Goal: Transaction & Acquisition: Complete application form

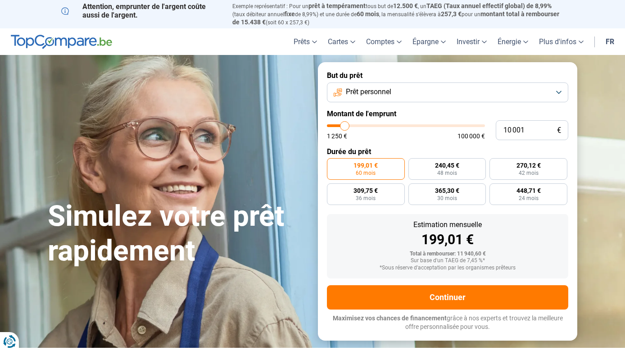
type input "8 750"
type input "8750"
type input "9 500"
type input "9500"
type input "11 750"
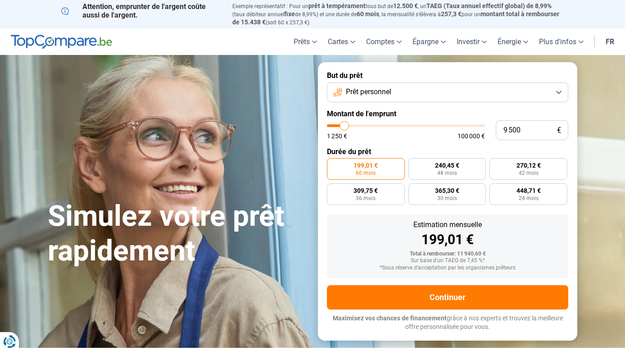
type input "11750"
type input "15 000"
type input "15000"
type input "19 750"
type input "19750"
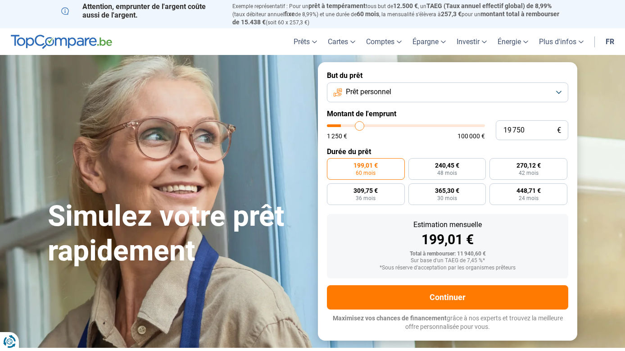
type input "24 000"
type input "24000"
type input "26 000"
type input "26000"
type input "26 500"
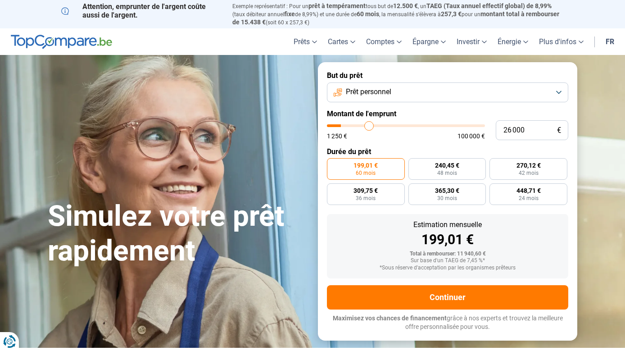
type input "26500"
type input "26 750"
type input "26750"
type input "28 250"
type input "28250"
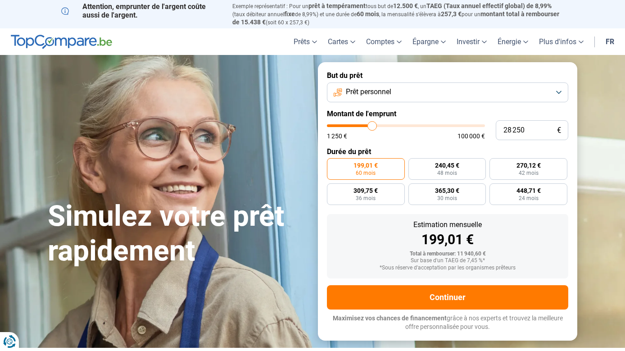
type input "30 000"
type input "30000"
type input "31 750"
type input "31750"
type input "33 000"
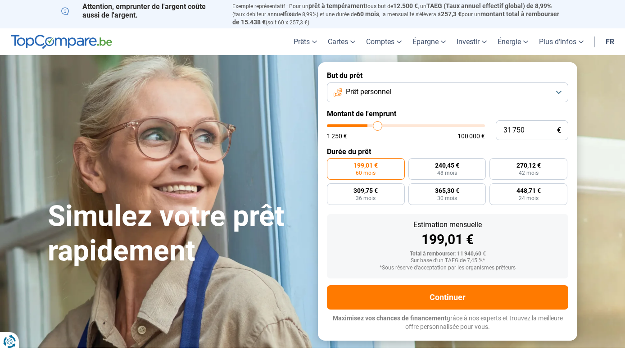
type input "33000"
type input "34 000"
type input "34000"
type input "34 500"
type input "34500"
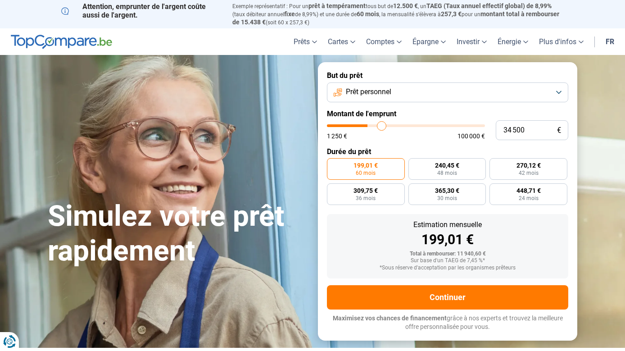
type input "35 000"
type input "35000"
type input "35 500"
type input "35500"
type input "36 250"
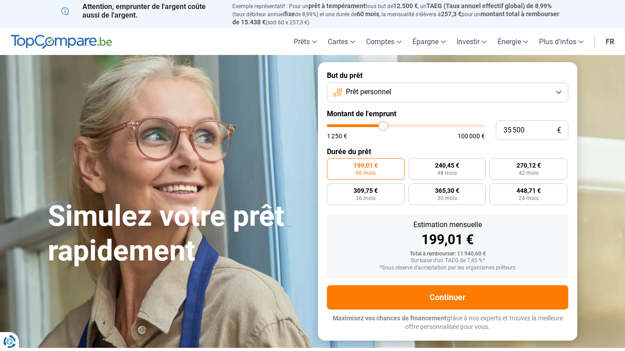
type input "36250"
type input "37 000"
type input "37000"
type input "37 250"
type input "37250"
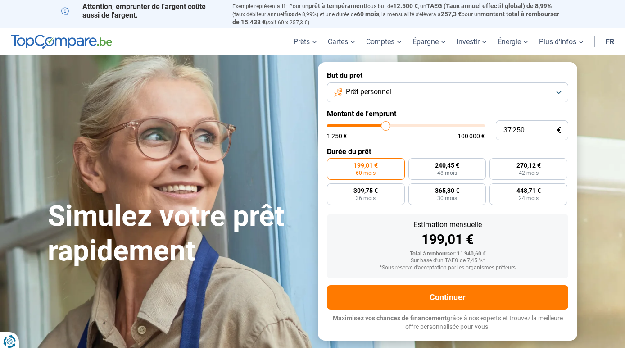
type input "37 500"
type input "37500"
type input "37 750"
type input "37750"
type input "37 500"
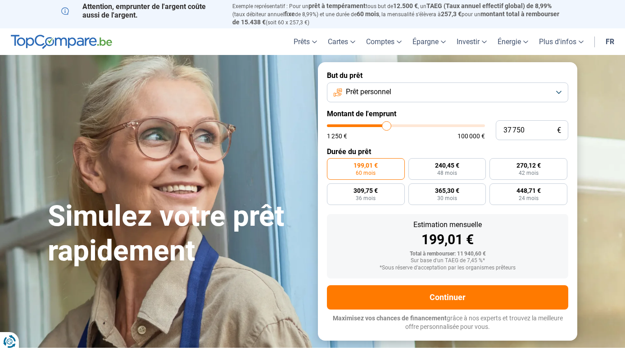
type input "37500"
type input "37 000"
type input "37000"
type input "36 000"
type input "36000"
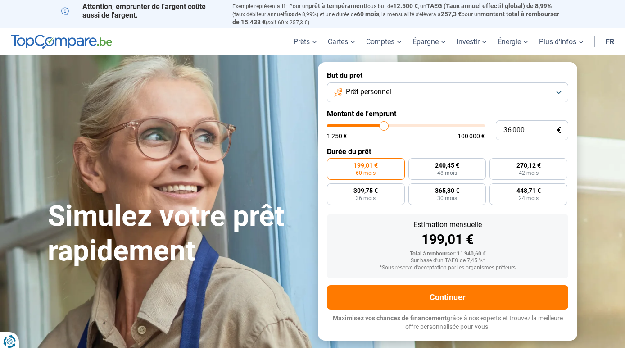
type input "35 500"
type input "35500"
type input "34 500"
type input "34500"
type input "34 000"
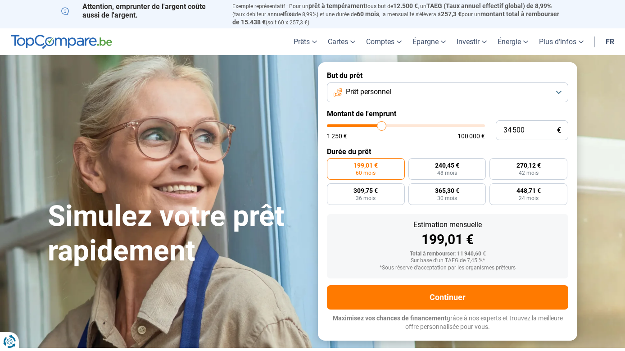
type input "34000"
type input "33 250"
type input "33250"
type input "33 000"
type input "33000"
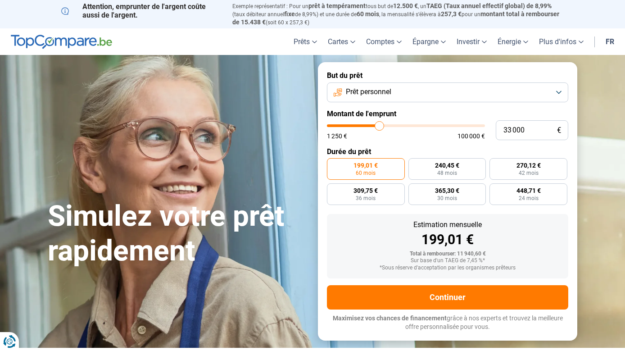
type input "32 750"
type input "32750"
type input "32 500"
type input "32500"
type input "31 750"
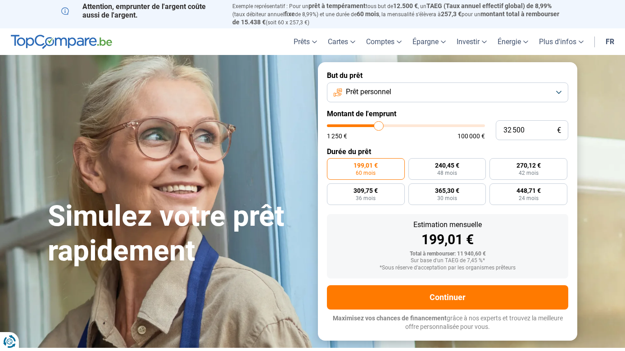
type input "31750"
type input "31 500"
type input "31500"
type input "31 250"
type input "31250"
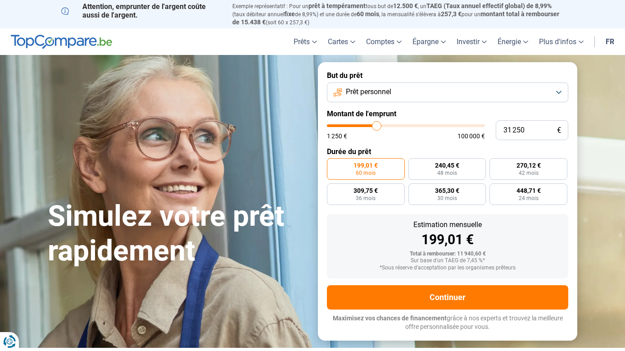
type input "31 000"
type input "31000"
type input "30 500"
type input "30500"
type input "30 250"
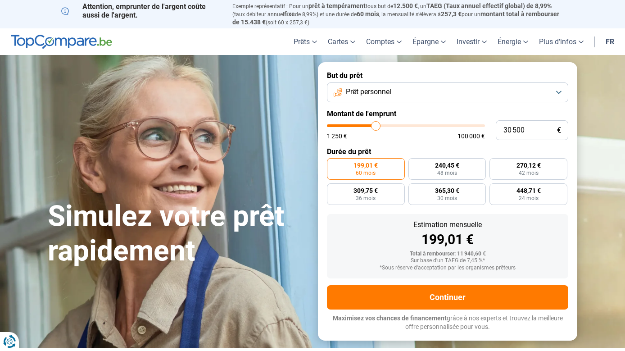
type input "30250"
type input "29 750"
type input "29750"
type input "29 500"
type input "29500"
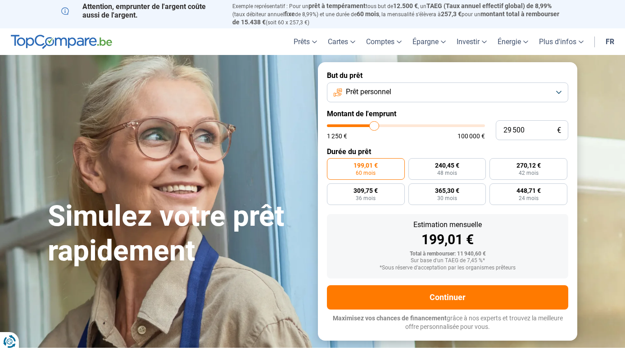
type input "29 000"
type input "29000"
type input "28 500"
type input "28500"
type input "28 250"
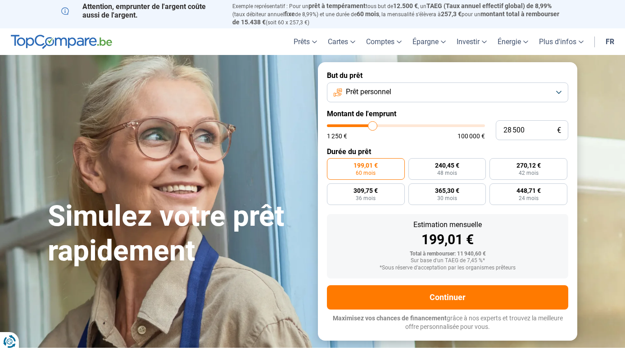
type input "28250"
type input "28 000"
type input "28000"
type input "27 500"
type input "27500"
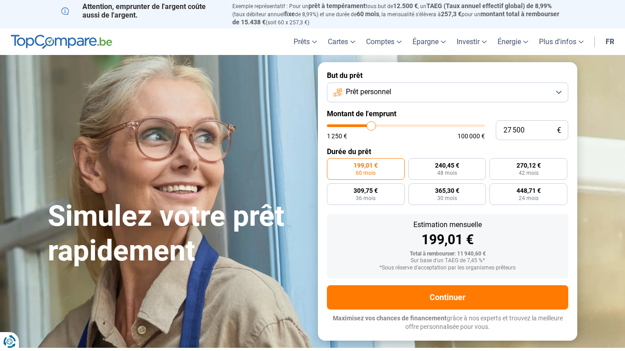
type input "27 250"
type input "27250"
type input "27 000"
type input "27000"
type input "26 750"
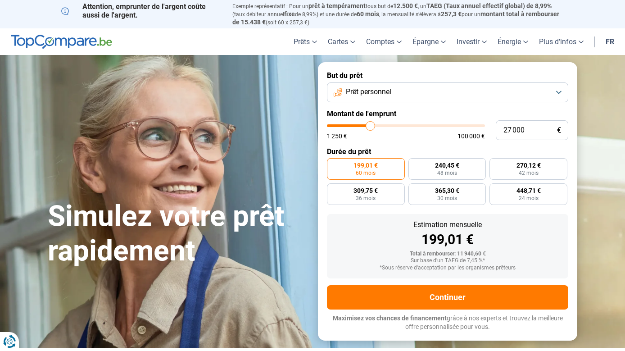
type input "26750"
type input "26 000"
drag, startPoint x: 343, startPoint y: 120, endPoint x: 369, endPoint y: 124, distance: 26.9
type input "26000"
click at [369, 124] on input "range" at bounding box center [406, 125] width 158 height 3
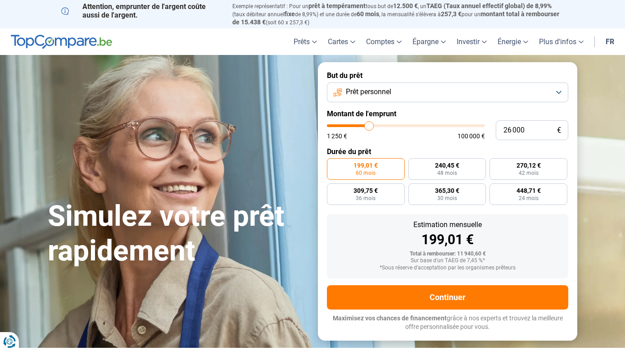
radio input "false"
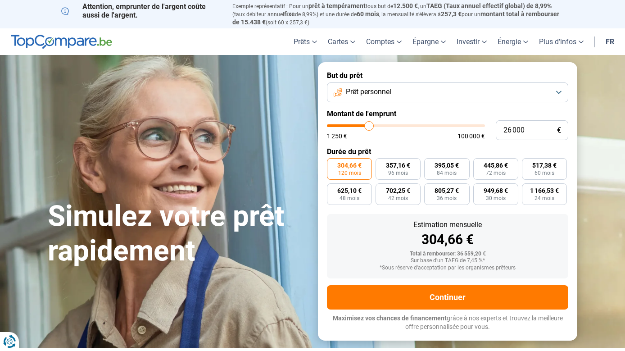
type input "25 250"
type input "25250"
type input "25 000"
type input "25000"
type input "24 500"
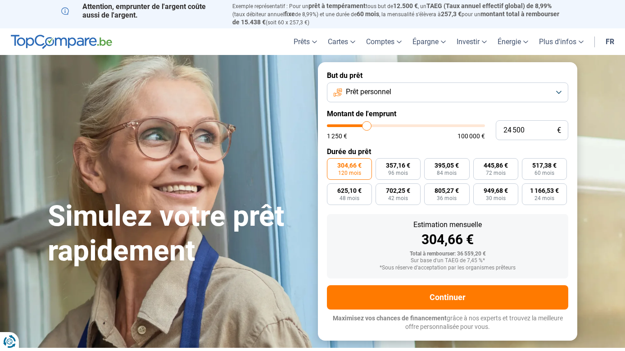
type input "24500"
click at [367, 124] on input "range" at bounding box center [406, 125] width 158 height 3
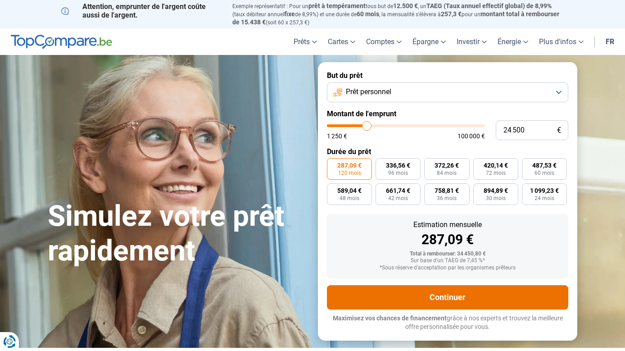
click at [438, 290] on button "Continuer" at bounding box center [447, 297] width 241 height 24
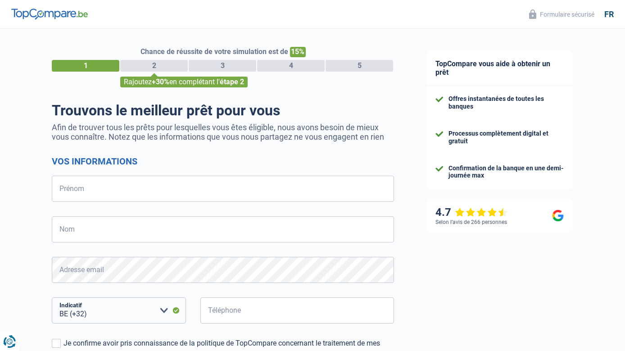
select select "32"
click at [84, 187] on input "Prénom" at bounding box center [223, 189] width 342 height 26
click at [90, 195] on input "Prénom" at bounding box center [223, 189] width 342 height 26
type input "HOA"
click at [70, 232] on input "Nom" at bounding box center [223, 229] width 342 height 26
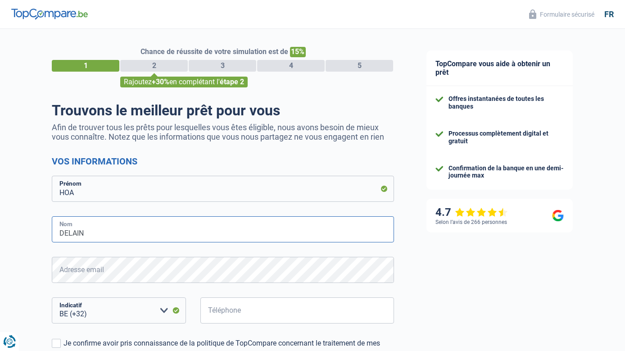
type input "DELAIN"
type input "491285230"
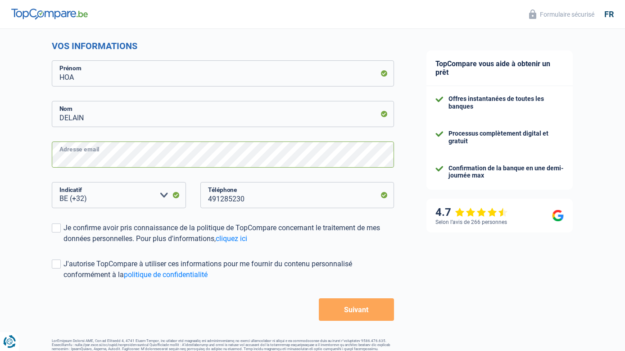
scroll to position [138, 0]
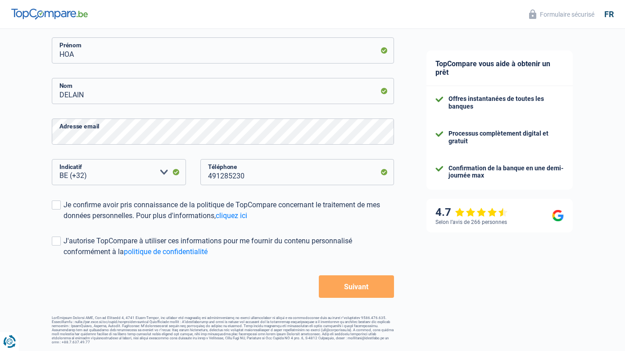
click at [51, 204] on div "Chance de réussite de votre simulation est de 15% 1 2 3 4 5 Rajoutez +30% en co…" at bounding box center [205, 117] width 410 height 461
click at [56, 208] on span at bounding box center [56, 204] width 9 height 9
click at [64, 221] on input "Je confirme avoir pris connaissance de la politique de TopCompare concernant le…" at bounding box center [64, 221] width 0 height 0
click at [54, 240] on span at bounding box center [56, 240] width 9 height 9
click at [64, 257] on input "J'autorise TopCompare à utiliser ces informations pour me fournir du contenu pe…" at bounding box center [64, 257] width 0 height 0
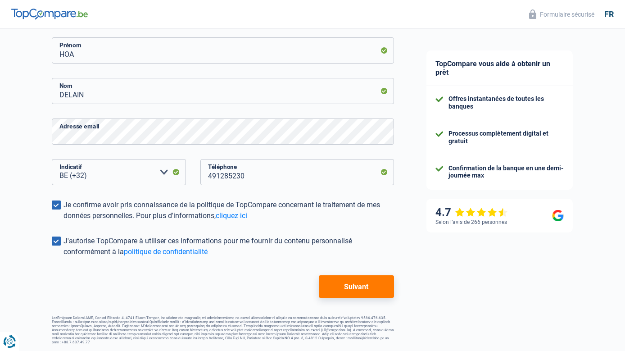
click at [353, 285] on button "Suivant" at bounding box center [356, 286] width 75 height 23
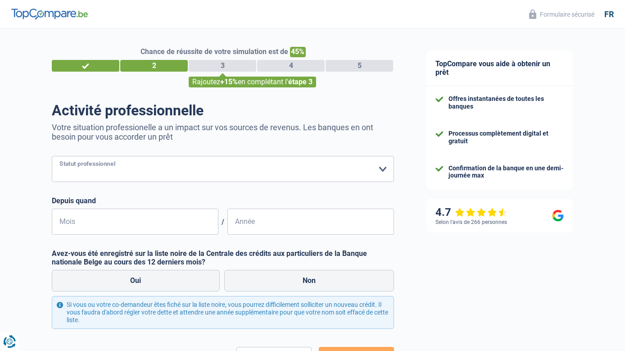
click at [86, 174] on select "Ouvrier Employé privé Employé public Invalide Indépendant Pensionné Chômeur Mut…" at bounding box center [223, 169] width 342 height 26
select select "privateEmployee"
click at [52, 157] on select "Ouvrier Employé privé Employé public Invalide Indépendant Pensionné Chômeur Mut…" at bounding box center [223, 169] width 342 height 26
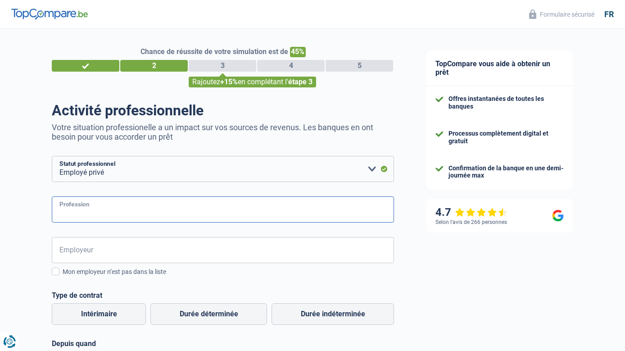
click at [79, 211] on input "Profession" at bounding box center [223, 209] width 342 height 26
type input "Assistante de direction"
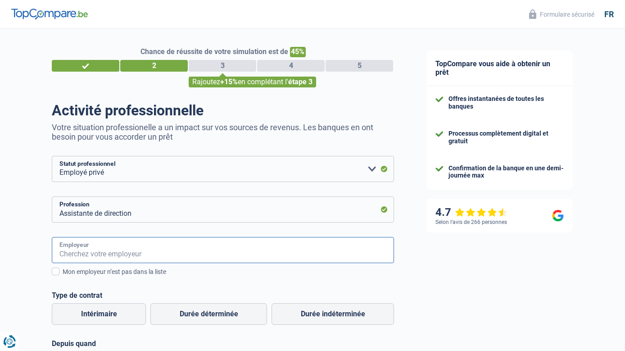
click at [107, 255] on input "Employeur" at bounding box center [223, 250] width 342 height 26
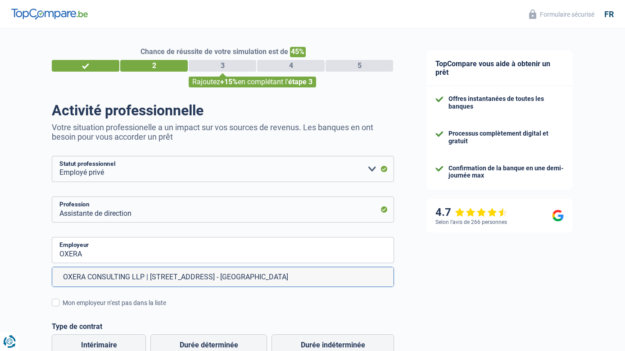
click at [118, 278] on li "OXERA CONSULTING LLP | [STREET_ADDRESS] - [GEOGRAPHIC_DATA]" at bounding box center [222, 276] width 341 height 19
type input "OXERA CONSULTING LLP | [STREET_ADDRESS] - [GEOGRAPHIC_DATA]"
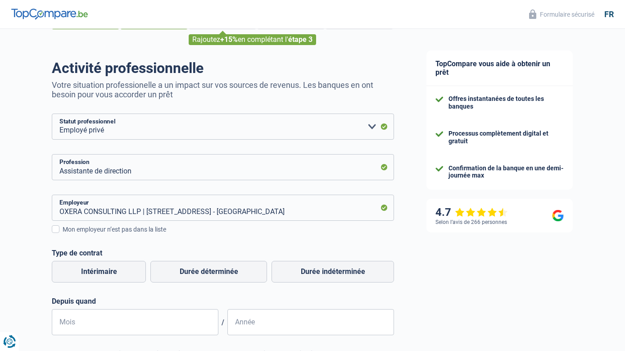
scroll to position [90, 0]
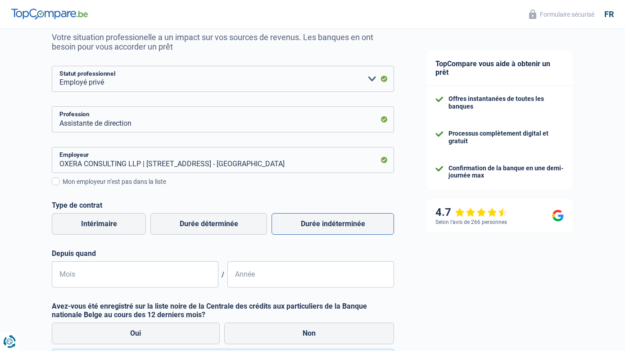
click at [324, 228] on label "Durée indéterminée" at bounding box center [333, 224] width 123 height 22
click at [324, 228] on input "Durée indéterminée" at bounding box center [333, 224] width 123 height 22
radio input "true"
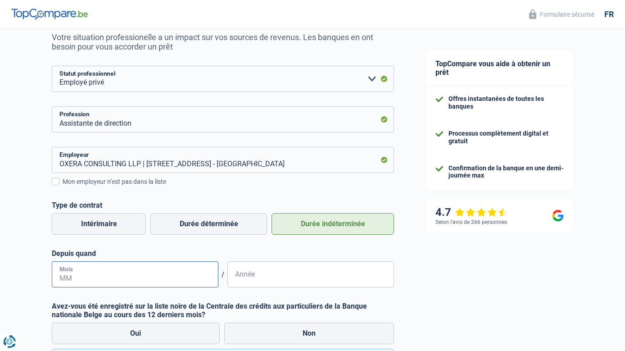
click at [72, 274] on input "Mois" at bounding box center [135, 274] width 167 height 26
type input "10"
click at [276, 278] on input "Année" at bounding box center [310, 274] width 167 height 26
type input "2019"
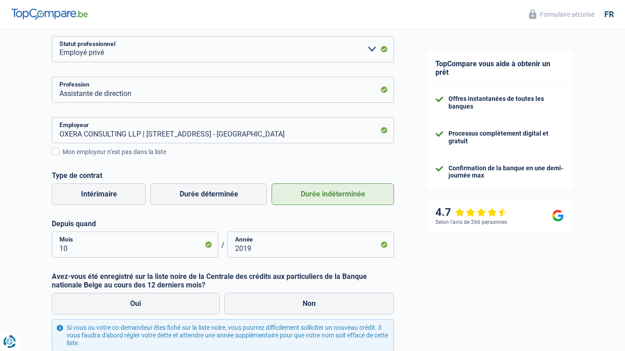
scroll to position [214, 0]
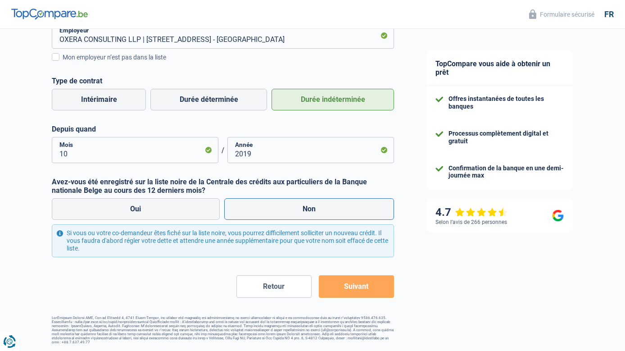
click at [306, 207] on label "Non" at bounding box center [309, 209] width 170 height 22
click at [306, 207] on input "Non" at bounding box center [309, 209] width 170 height 22
radio input "true"
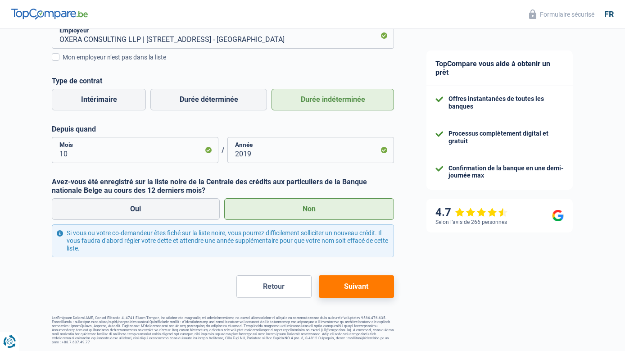
click at [353, 286] on button "Suivant" at bounding box center [356, 286] width 75 height 23
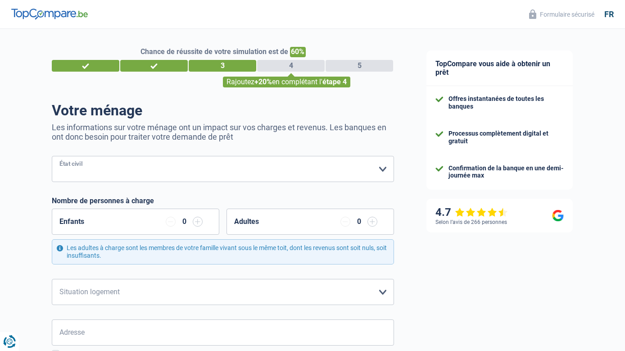
click at [65, 168] on select "[PERSON_NAME](e) Cohabitant(e) légal(e) Divorcé(e) Veuf(ve) Séparé (de fait) Ve…" at bounding box center [223, 169] width 342 height 26
select select "married"
click at [52, 157] on select "[PERSON_NAME](e) Cohabitant(e) légal(e) Divorcé(e) Veuf(ve) Séparé (de fait) Ve…" at bounding box center [223, 169] width 342 height 26
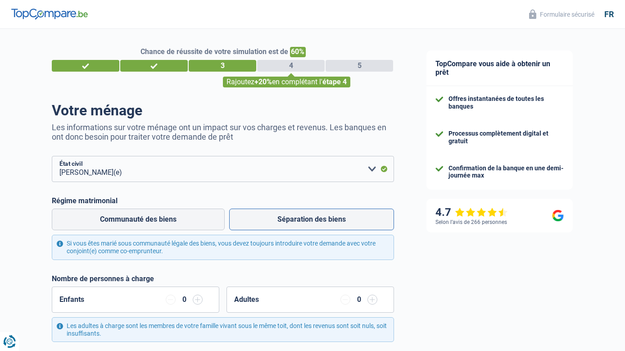
click at [301, 219] on label "Séparation des biens" at bounding box center [311, 220] width 165 height 22
click at [301, 219] on input "Séparation des biens" at bounding box center [311, 220] width 165 height 22
radio input "true"
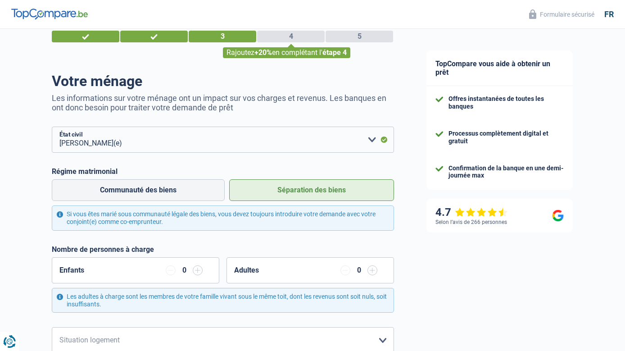
scroll to position [45, 0]
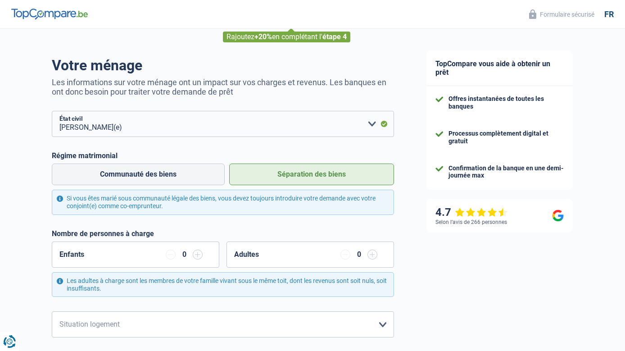
click at [198, 256] on input "button" at bounding box center [198, 255] width 10 height 10
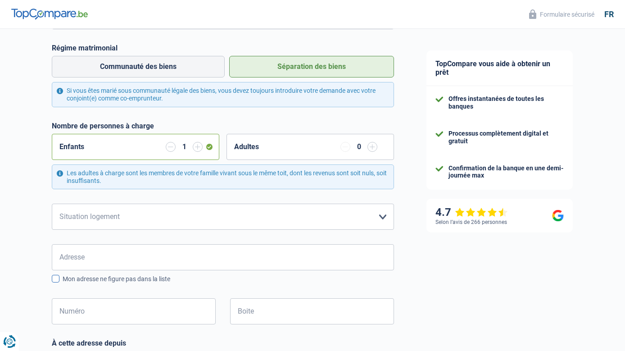
scroll to position [180, 0]
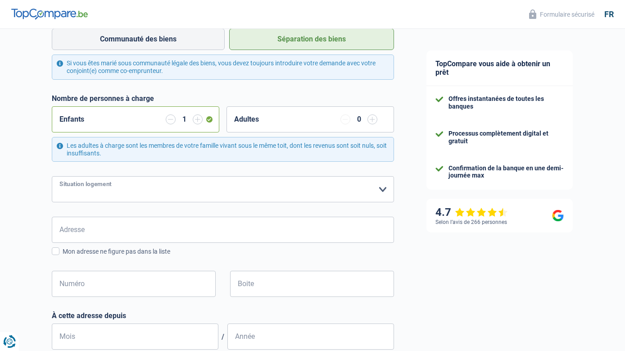
click at [82, 193] on select "Locataire Propriétaire avec prêt hypothécaire Propriétaire sans prêt hypothécai…" at bounding box center [223, 189] width 342 height 26
select select "rents"
click at [52, 177] on select "Locataire Propriétaire avec prêt hypothécaire Propriétaire sans prêt hypothécai…" at bounding box center [223, 189] width 342 height 26
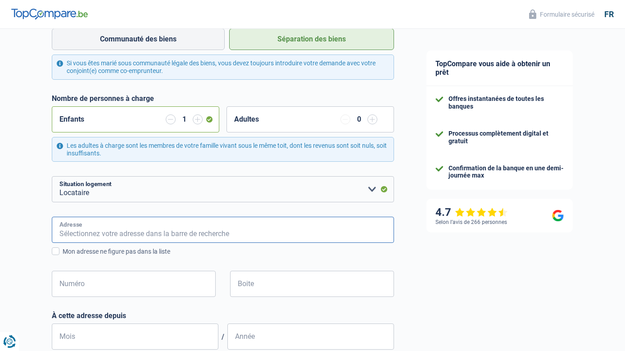
click at [86, 235] on input "Adresse" at bounding box center [223, 230] width 342 height 26
type input "[STREET_ADDRESS]"
type input "[GEOGRAPHIC_DATA]"
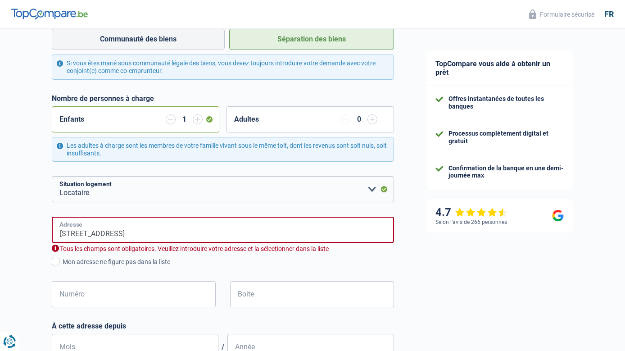
type input "[GEOGRAPHIC_DATA]"
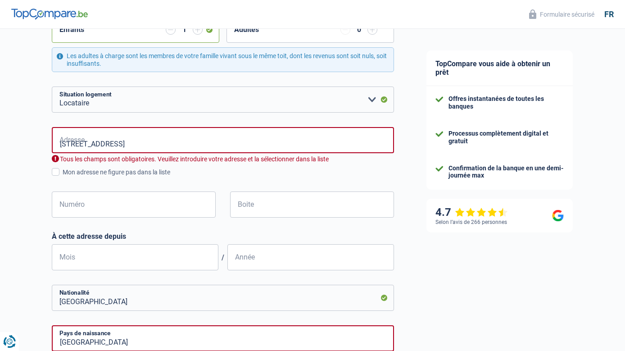
scroll to position [270, 0]
drag, startPoint x: 71, startPoint y: 145, endPoint x: 54, endPoint y: 145, distance: 17.1
click at [54, 145] on input "[STREET_ADDRESS]" at bounding box center [223, 140] width 342 height 26
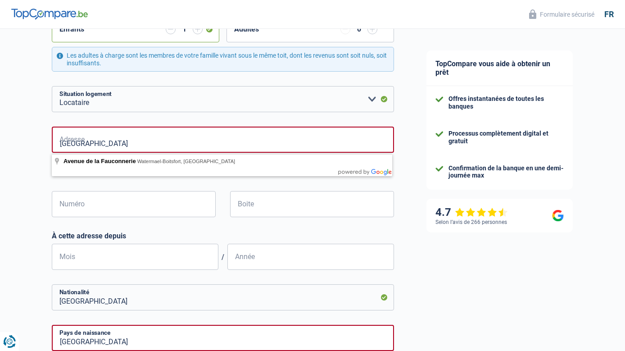
type input "[GEOGRAPHIC_DATA]"
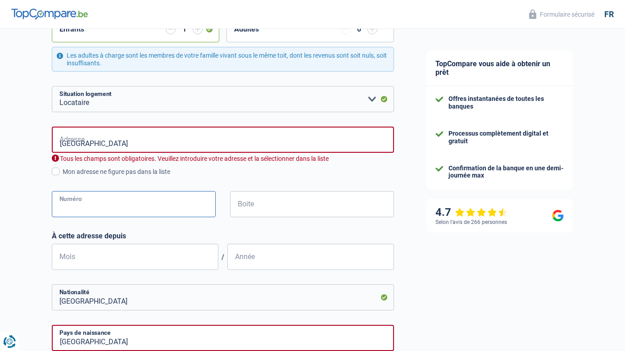
click at [76, 213] on input "Numéro" at bounding box center [134, 204] width 164 height 26
type input "("
type input "59"
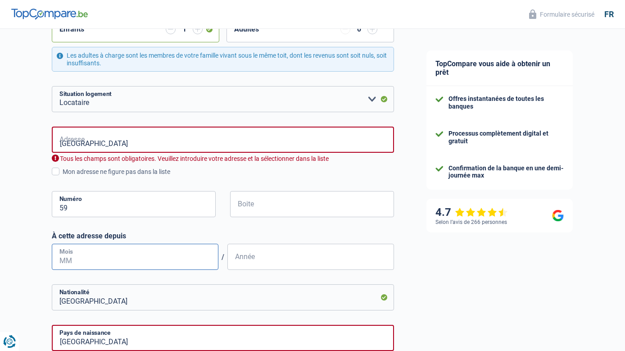
click at [69, 261] on input "Mois" at bounding box center [135, 257] width 167 height 26
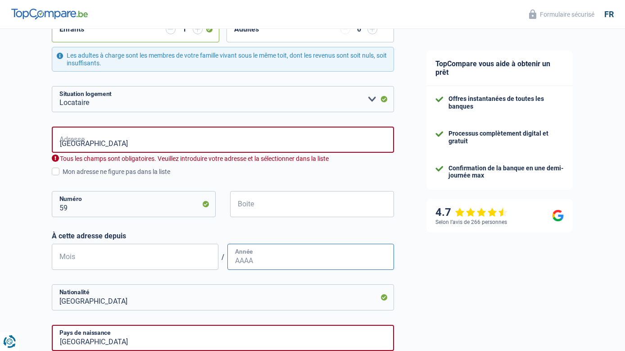
type input "01"
click at [259, 260] on input "Année" at bounding box center [310, 257] width 167 height 26
type input "2022"
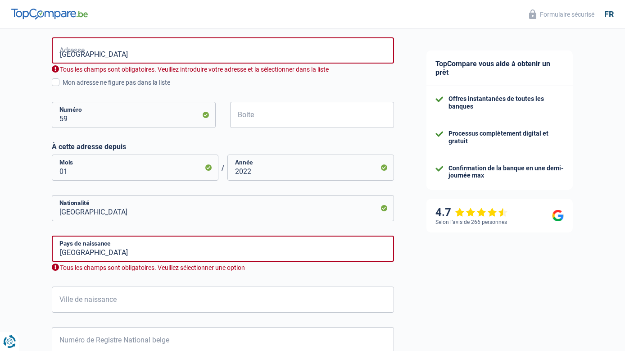
scroll to position [360, 0]
click at [95, 254] on input "[GEOGRAPHIC_DATA]" at bounding box center [223, 248] width 342 height 26
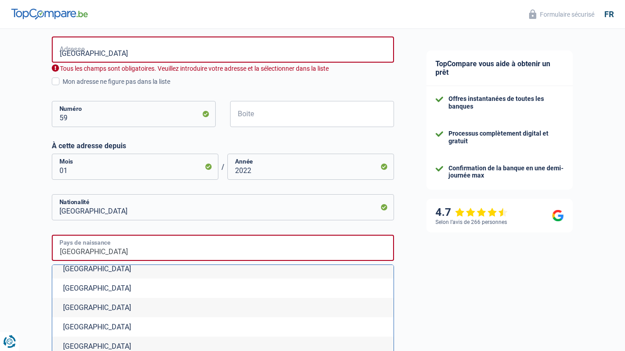
scroll to position [3694, 0]
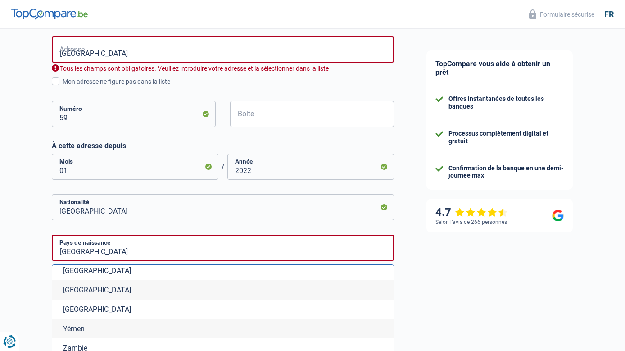
click at [88, 315] on li "[GEOGRAPHIC_DATA]" at bounding box center [222, 309] width 341 height 19
type input "[GEOGRAPHIC_DATA]"
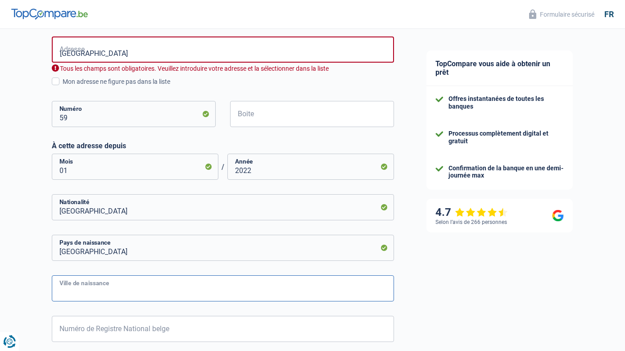
click at [106, 292] on input "Ville de naissance" at bounding box center [223, 288] width 342 height 26
type input "Than-My-Tai"
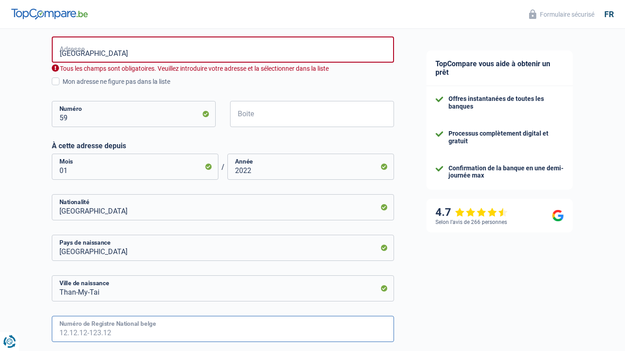
click at [129, 333] on input "Numéro de Registre National belge" at bounding box center [223, 329] width 342 height 26
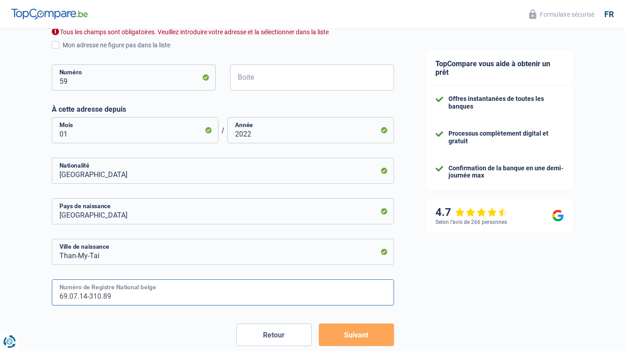
scroll to position [445, 0]
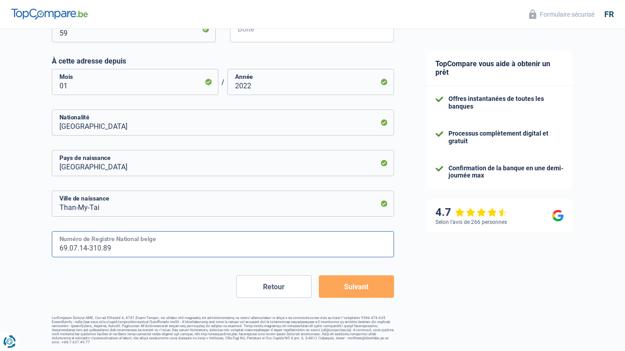
type input "69.07.14-310.89"
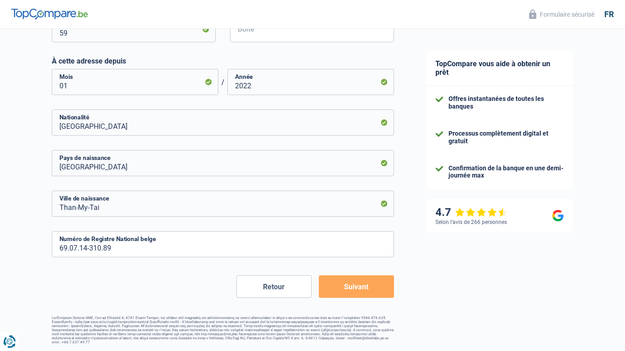
click at [358, 287] on button "Suivant" at bounding box center [356, 286] width 75 height 23
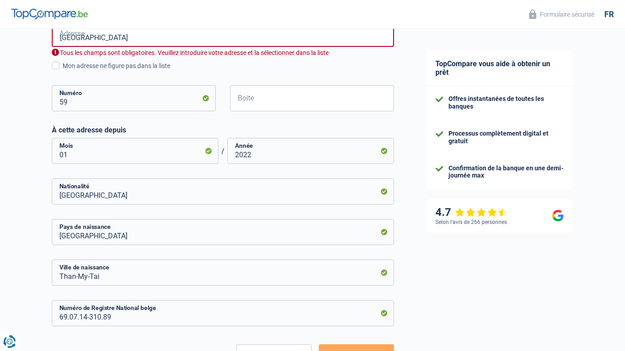
scroll to position [367, 0]
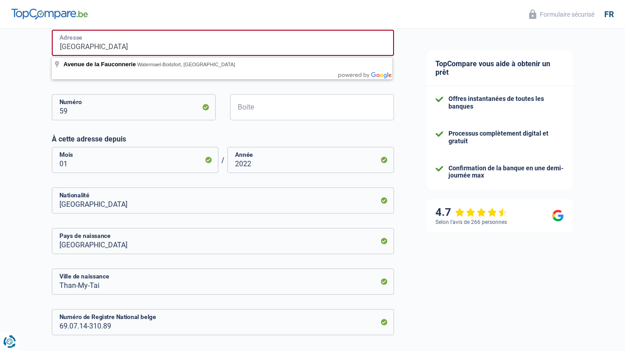
click at [153, 40] on input "[GEOGRAPHIC_DATA]" at bounding box center [223, 43] width 342 height 26
click at [164, 48] on input "[GEOGRAPHIC_DATA]" at bounding box center [223, 43] width 342 height 26
type input "Avenue de la Fauconnerie 59"
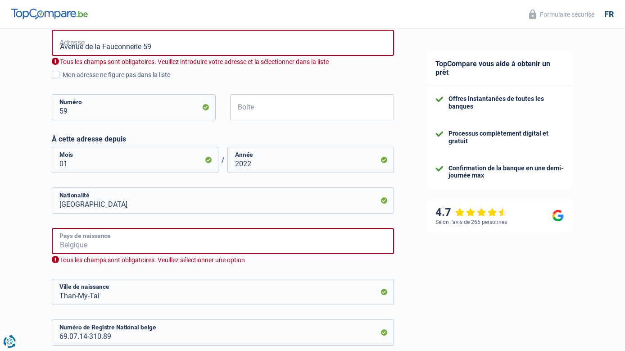
click at [121, 243] on input "Pays de naissance" at bounding box center [223, 241] width 342 height 26
click at [100, 248] on input "[GEOGRAPHIC_DATA]" at bounding box center [223, 241] width 342 height 26
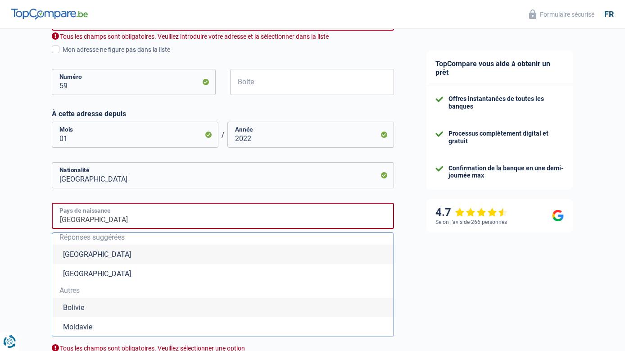
scroll to position [412, 0]
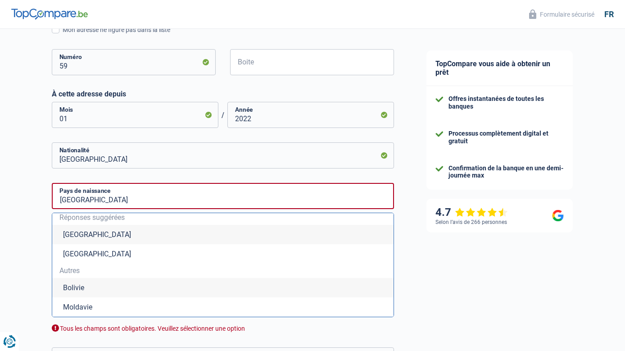
click at [81, 233] on li "[GEOGRAPHIC_DATA]" at bounding box center [222, 234] width 341 height 19
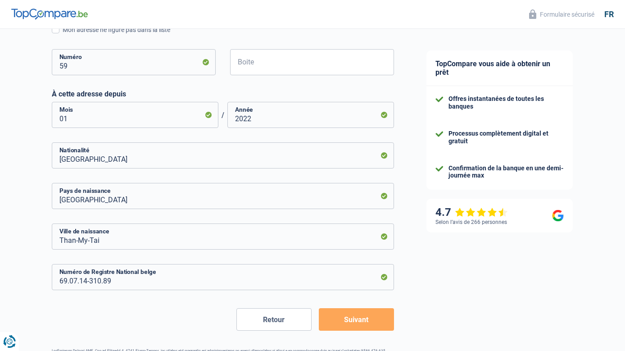
type input "[GEOGRAPHIC_DATA]"
click at [100, 203] on input "[GEOGRAPHIC_DATA]" at bounding box center [223, 196] width 342 height 26
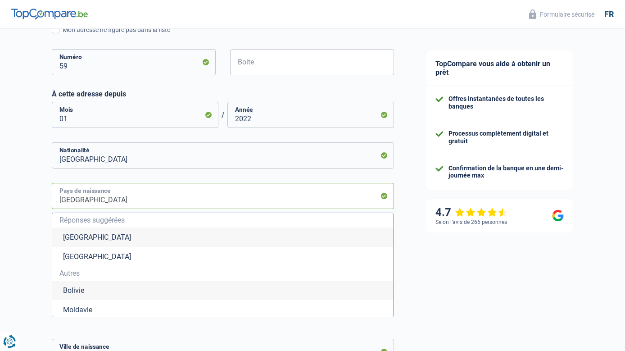
scroll to position [3, 0]
click at [73, 270] on span "Autres" at bounding box center [222, 270] width 327 height 7
click at [80, 235] on li "[GEOGRAPHIC_DATA]" at bounding box center [222, 234] width 341 height 19
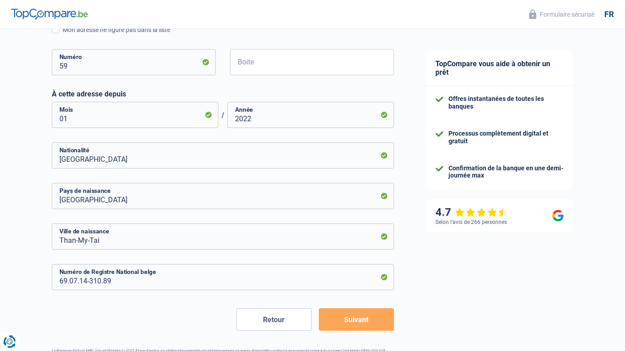
click at [350, 321] on button "Suivant" at bounding box center [356, 319] width 75 height 23
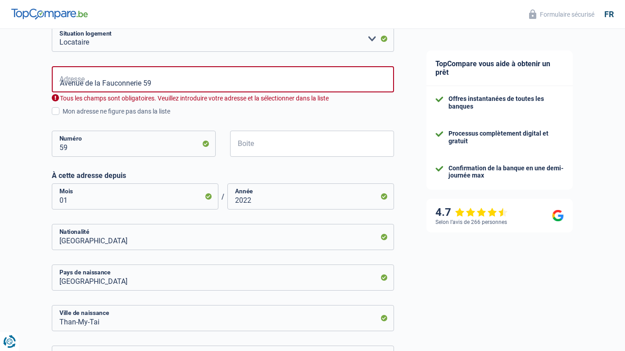
scroll to position [229, 0]
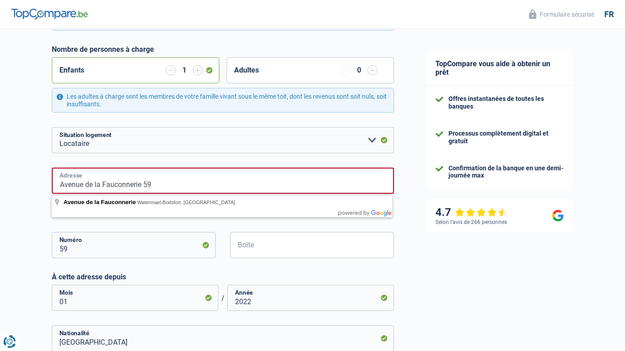
drag, startPoint x: 158, startPoint y: 187, endPoint x: 46, endPoint y: 183, distance: 111.8
click at [46, 183] on div "Chance de réussite de votre simulation est de 60% 1 2 3 4 5 Rajoutez +20% en co…" at bounding box center [205, 180] width 410 height 768
type input "[STREET_ADDRESS]"
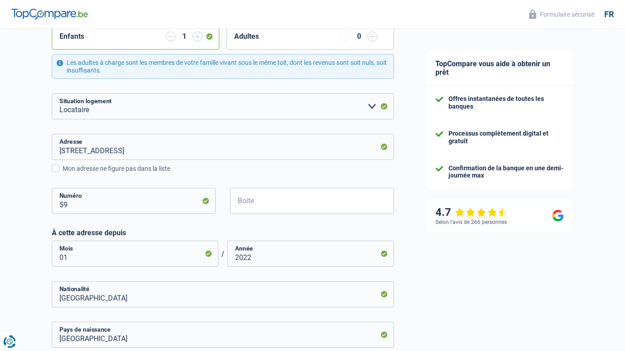
scroll to position [435, 0]
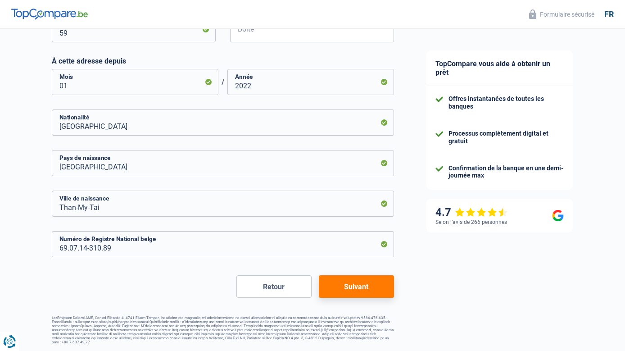
click at [364, 290] on button "Suivant" at bounding box center [356, 286] width 75 height 23
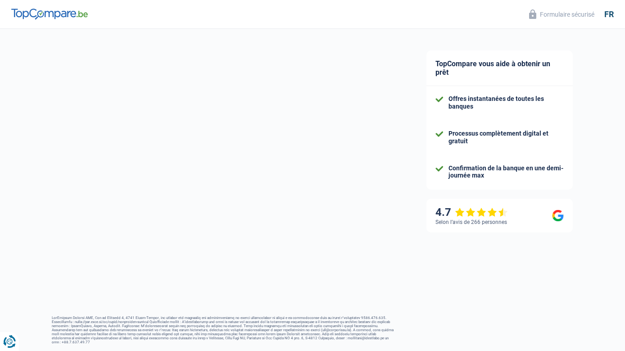
select select "familyAllowances"
select select "netSalary"
select select "mealVouchers"
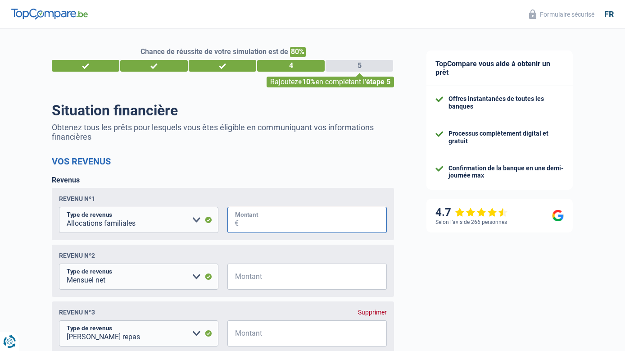
click at [254, 219] on input "Montant" at bounding box center [313, 220] width 148 height 26
type input "370"
click at [246, 279] on input "Montant" at bounding box center [313, 277] width 148 height 26
type input "2.670"
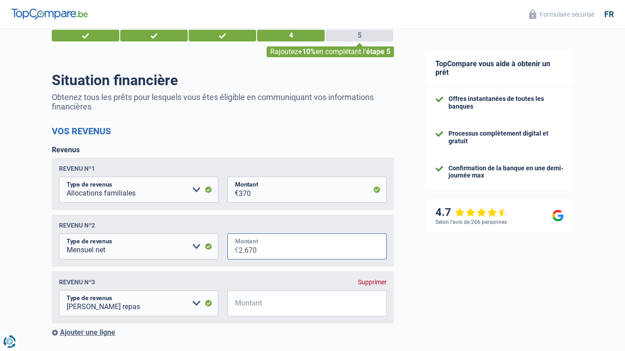
scroll to position [90, 0]
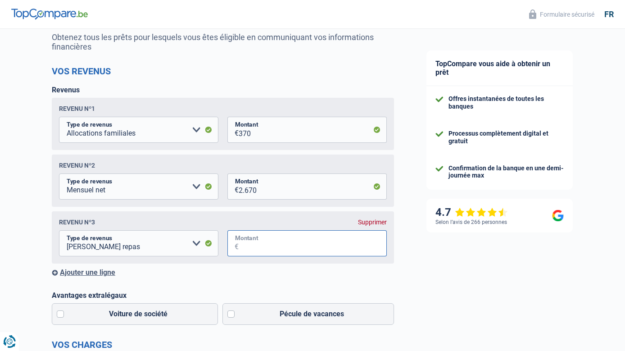
click at [256, 247] on input "Montant" at bounding box center [313, 243] width 148 height 26
type input "120"
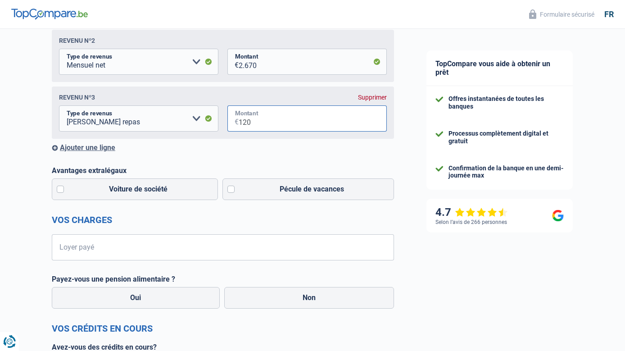
scroll to position [225, 0]
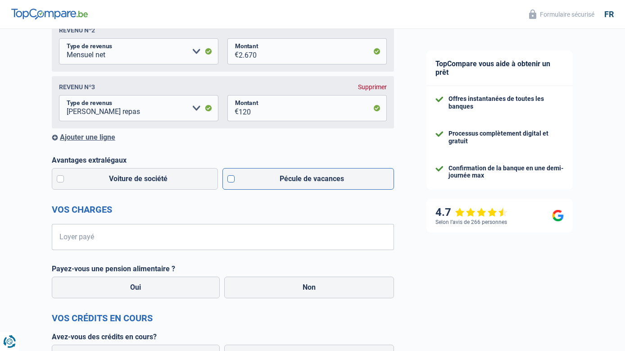
click at [227, 182] on label "Pécule de vacances" at bounding box center [309, 179] width 172 height 22
click at [227, 182] on input "Pécule de vacances" at bounding box center [309, 179] width 172 height 22
checkbox input "true"
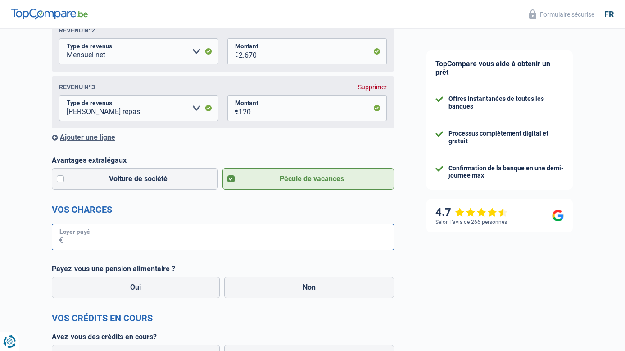
click at [86, 242] on input "Loyer payé" at bounding box center [228, 237] width 331 height 26
type input "500"
click at [309, 289] on label "Non" at bounding box center [309, 288] width 170 height 22
click at [309, 289] on input "Non" at bounding box center [309, 288] width 170 height 22
radio input "true"
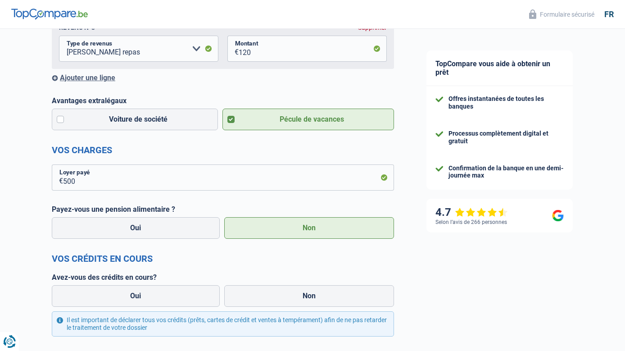
scroll to position [405, 0]
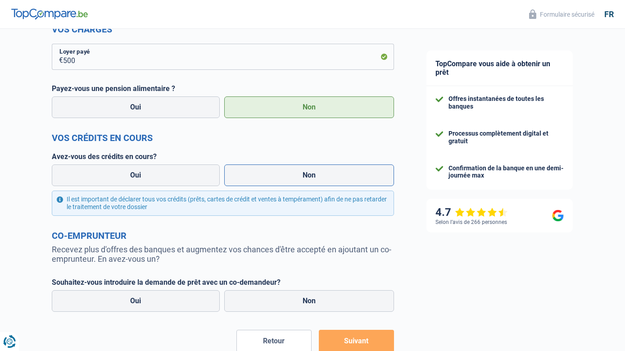
click at [307, 180] on label "Non" at bounding box center [309, 175] width 170 height 22
click at [307, 180] on input "Non" at bounding box center [309, 175] width 170 height 22
radio input "true"
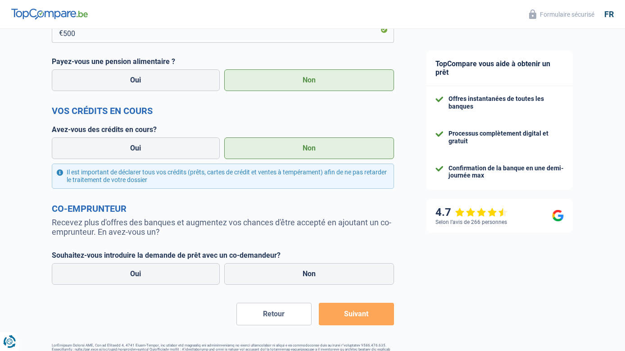
scroll to position [462, 0]
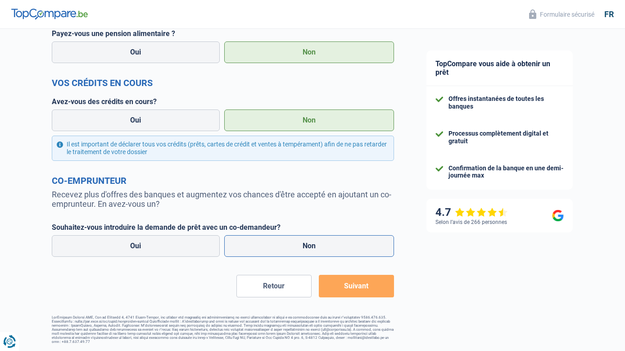
click at [310, 246] on label "Non" at bounding box center [309, 246] width 170 height 22
click at [310, 246] on input "Non" at bounding box center [309, 246] width 170 height 22
radio input "true"
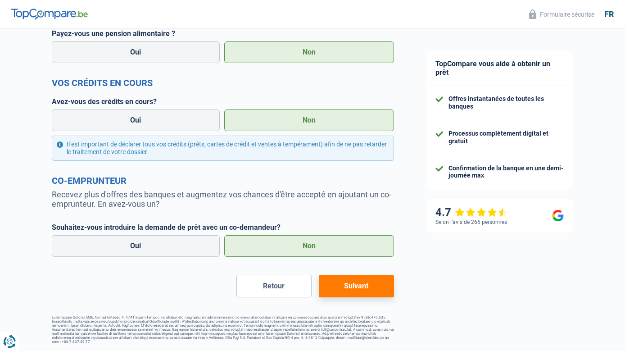
click at [371, 288] on button "Suivant" at bounding box center [356, 286] width 75 height 23
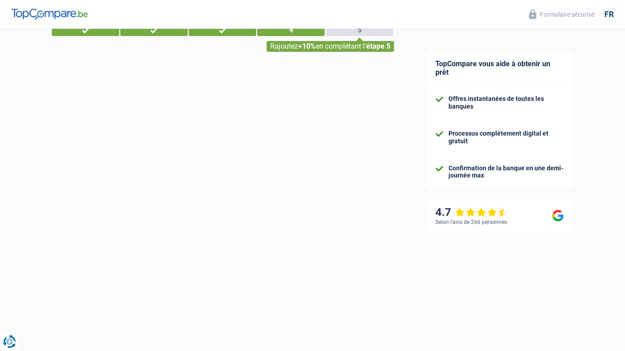
select select "120"
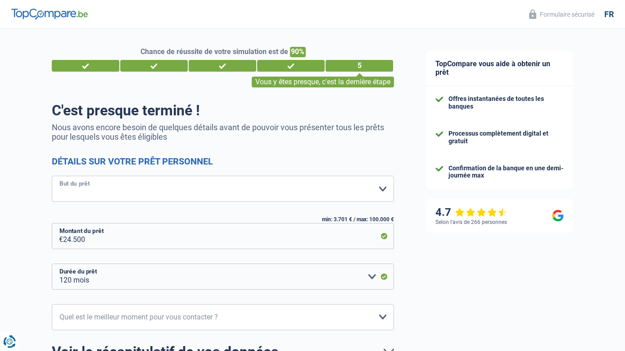
click at [70, 191] on select "Confort maison: meubles, textile, peinture, électroménager, outillage non-profe…" at bounding box center [223, 189] width 342 height 26
click at [52, 177] on select "Confort maison: meubles, textile, peinture, électroménager, outillage non-profe…" at bounding box center [223, 189] width 342 height 26
click at [82, 191] on select "Confort maison: meubles, textile, peinture, électroménager, outillage non-profe…" at bounding box center [223, 189] width 342 height 26
select select "household"
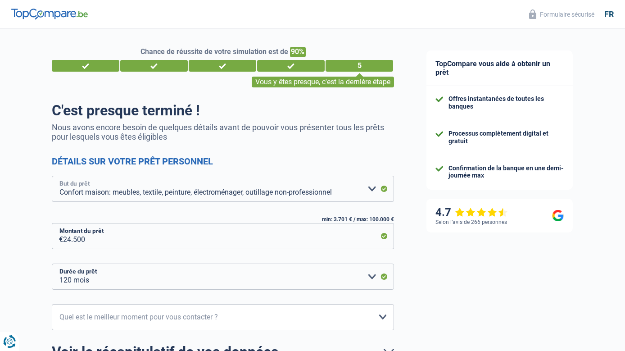
click at [52, 177] on select "Confort maison: meubles, textile, peinture, électroménager, outillage non-profe…" at bounding box center [223, 189] width 342 height 26
click at [86, 241] on input "24.500" at bounding box center [228, 236] width 331 height 26
drag, startPoint x: 88, startPoint y: 240, endPoint x: 68, endPoint y: 243, distance: 20.5
click at [68, 243] on input "24.500" at bounding box center [228, 236] width 331 height 26
type input "25"
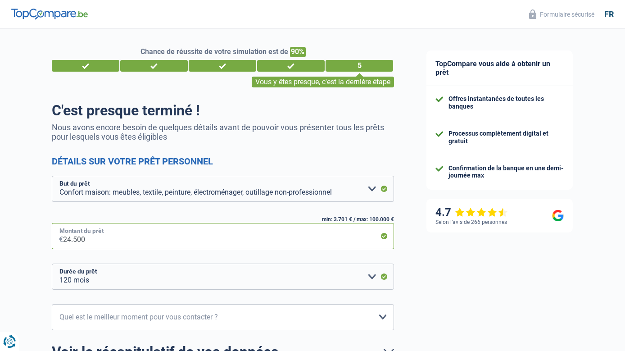
select select "24"
type input "25.000"
select select "120"
type input "25.000"
click at [383, 278] on select "12 mois 18 mois 24 mois 30 mois 36 mois 42 mois 48 mois 60 mois 72 mois 84 mois…" at bounding box center [223, 277] width 342 height 26
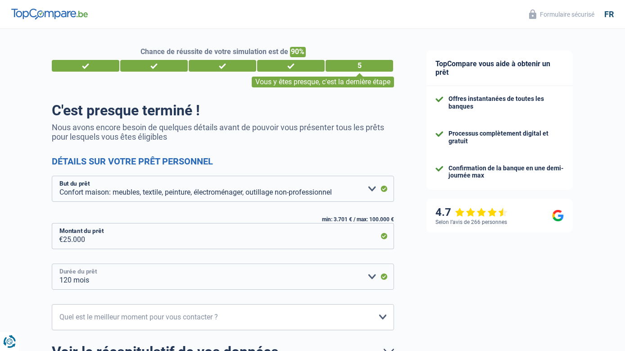
click at [383, 278] on select "12 mois 18 mois 24 mois 30 mois 36 mois 42 mois 48 mois 60 mois 72 mois 84 mois…" at bounding box center [223, 277] width 342 height 26
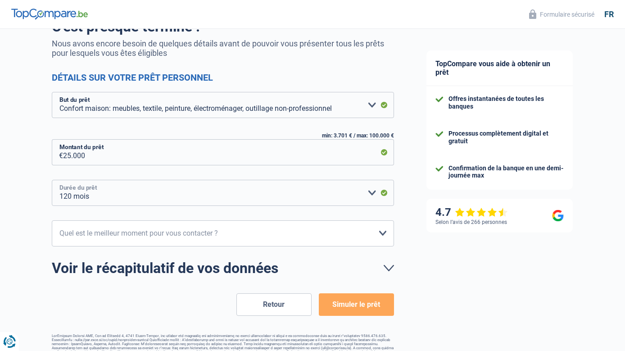
scroll to position [102, 0]
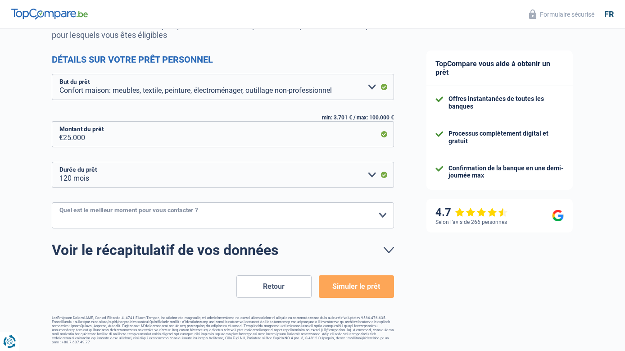
click at [381, 217] on select "10h-12h 12h-14h 14h-16h 16h-18h Veuillez sélectionner une option" at bounding box center [223, 215] width 342 height 26
select select "12-14"
click at [52, 203] on select "10h-12h 12h-14h 14h-16h 16h-18h Veuillez sélectionner une option" at bounding box center [223, 215] width 342 height 26
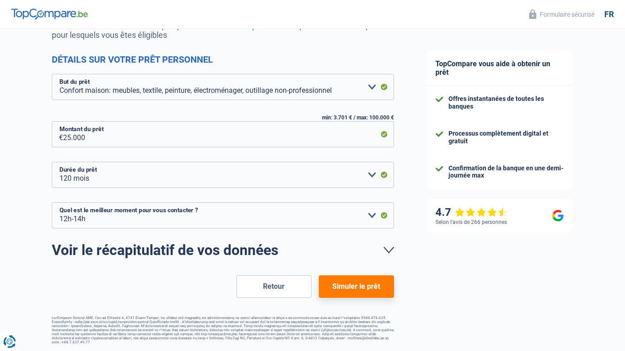
click at [353, 285] on button "Simuler le prêt" at bounding box center [356, 286] width 75 height 23
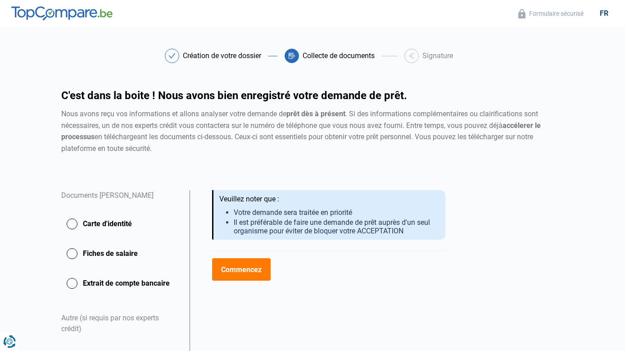
click at [61, 213] on button "Carte d'identité" at bounding box center [120, 224] width 118 height 23
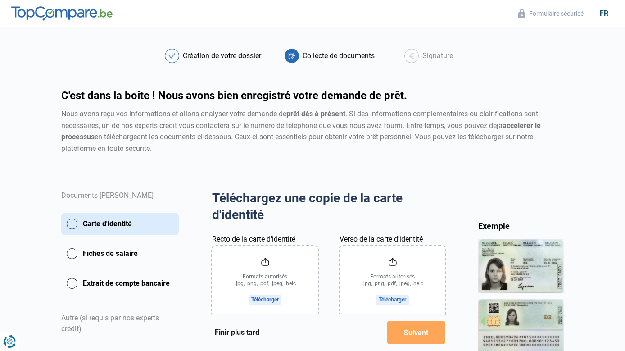
click at [263, 250] on input "Recto de la carte d'identité" at bounding box center [265, 281] width 106 height 70
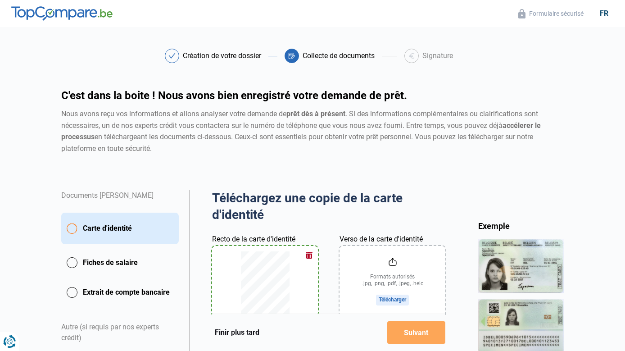
click at [405, 256] on input "Verso de la carte d'identité" at bounding box center [393, 281] width 106 height 70
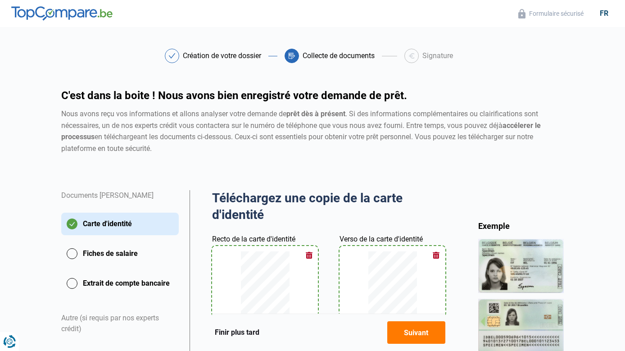
click at [434, 331] on button "Suivant" at bounding box center [416, 332] width 58 height 23
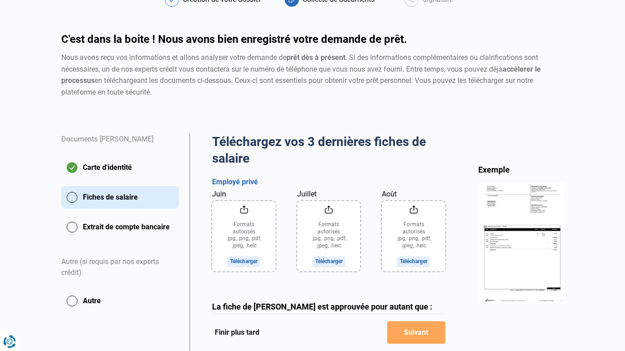
scroll to position [135, 0]
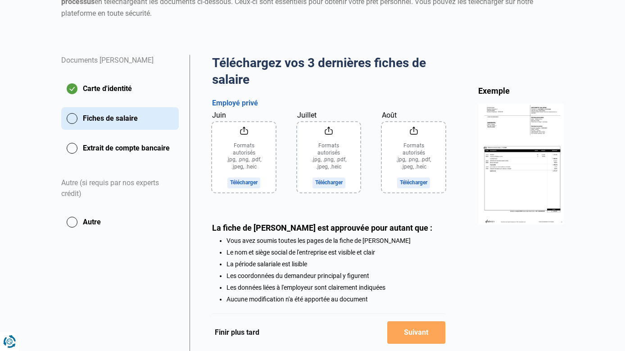
click at [61, 141] on button "Extrait de compte bancaire" at bounding box center [120, 148] width 118 height 23
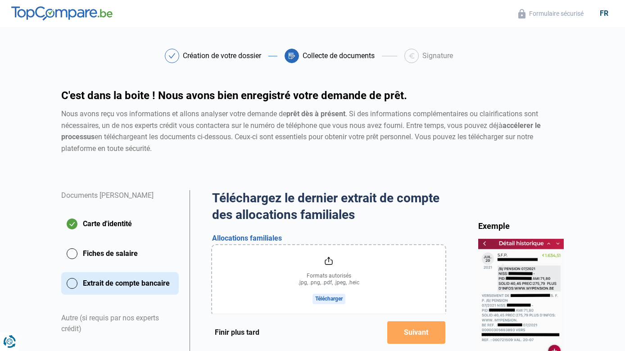
click at [315, 268] on input "file" at bounding box center [328, 280] width 233 height 70
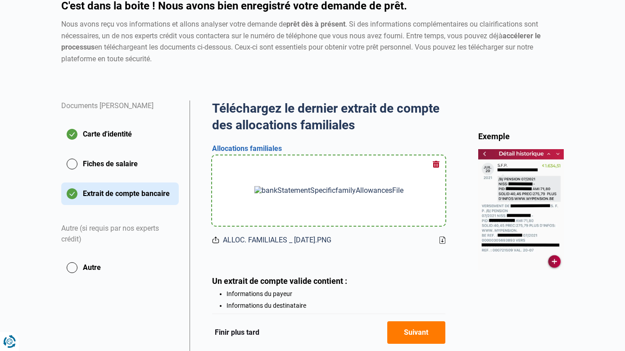
scroll to position [90, 0]
click at [438, 334] on button "Suivant" at bounding box center [416, 332] width 58 height 23
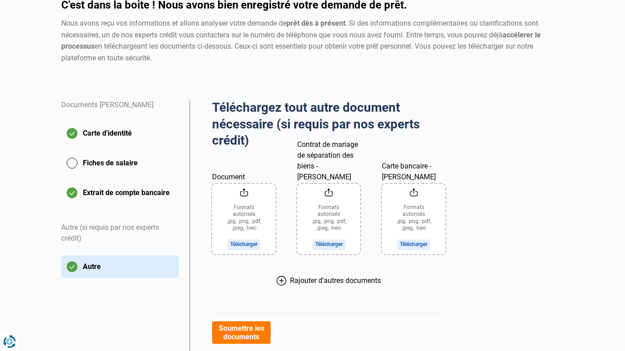
scroll to position [13, 0]
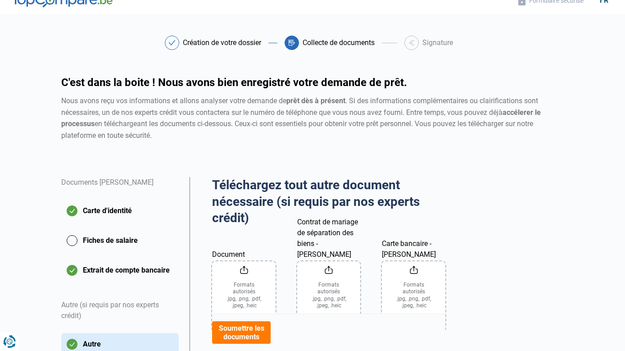
click at [61, 230] on button "Fiches de salaire" at bounding box center [120, 240] width 118 height 23
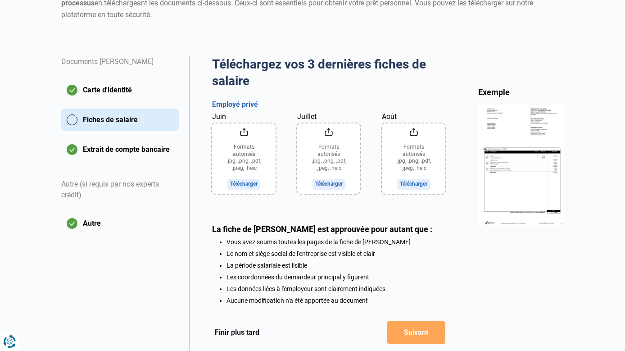
scroll to position [135, 0]
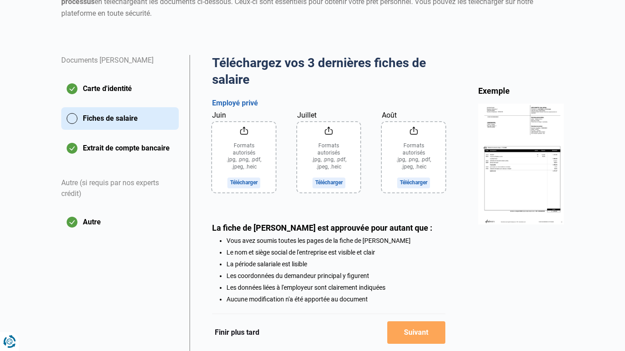
click at [212, 327] on button "Finir plus tard" at bounding box center [237, 333] width 50 height 12
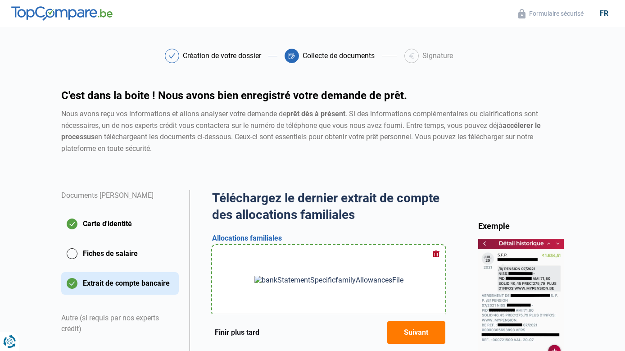
click at [215, 332] on button "Finir plus tard" at bounding box center [237, 333] width 50 height 12
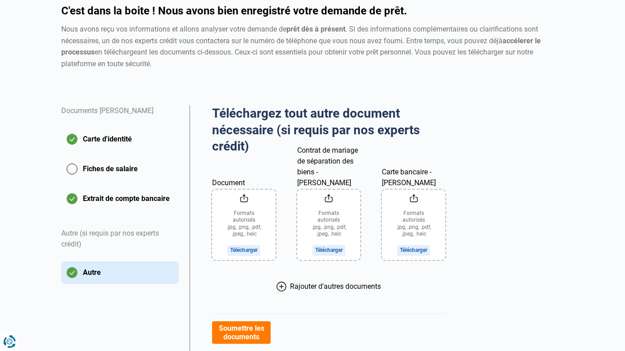
scroll to position [90, 0]
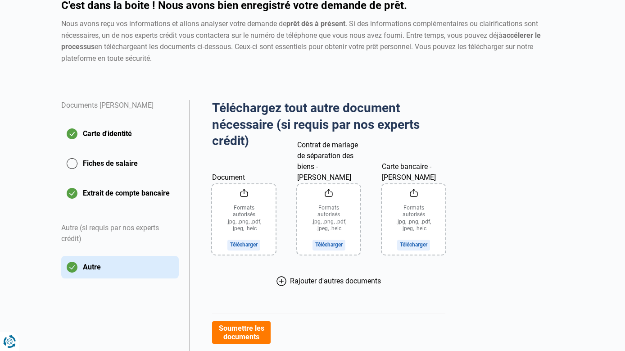
click at [61, 155] on button "Fiches de salaire" at bounding box center [120, 163] width 118 height 23
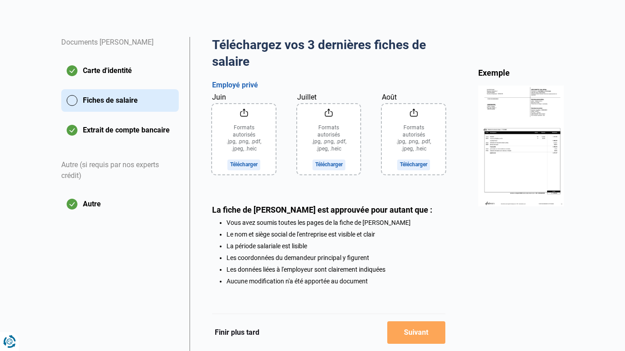
scroll to position [160, 0]
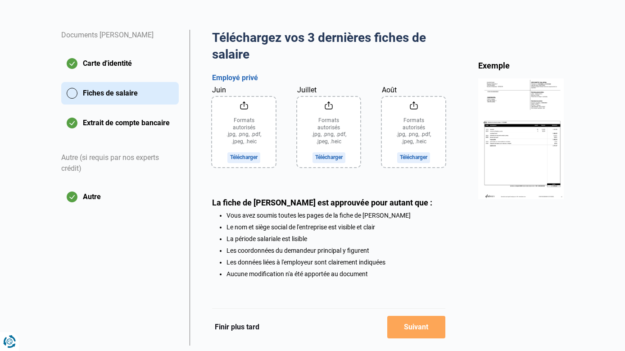
click at [61, 186] on button "Autre" at bounding box center [120, 197] width 118 height 23
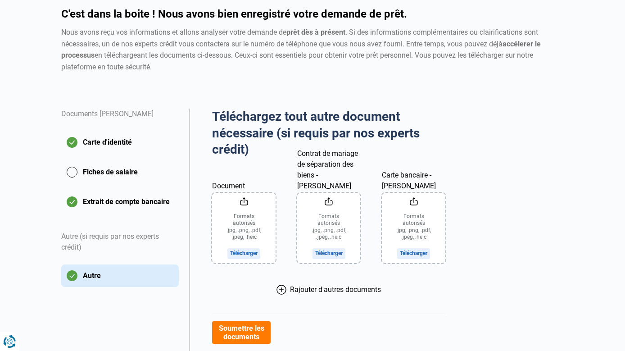
scroll to position [90, 0]
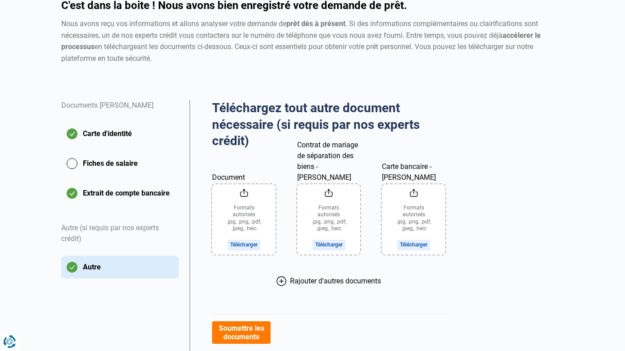
click at [94, 311] on div "Documents HOA DELAIN Carte d'identité Fiches de salaire Extrait de compte banca…" at bounding box center [120, 252] width 128 height 305
click at [427, 198] on input "Carte bancaire - HOA DELAIN" at bounding box center [413, 219] width 63 height 70
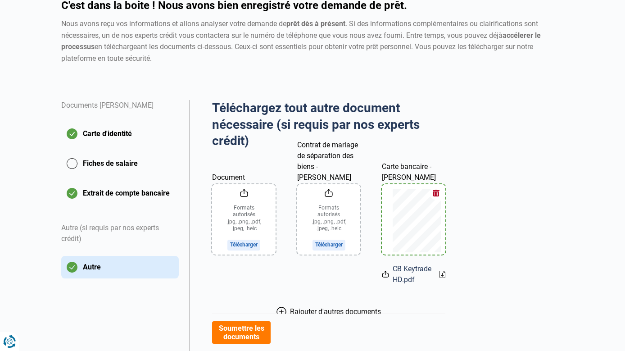
click at [327, 198] on input "Contrat de mariage de séparation des biens - HOA DELAIN" at bounding box center [328, 219] width 63 height 70
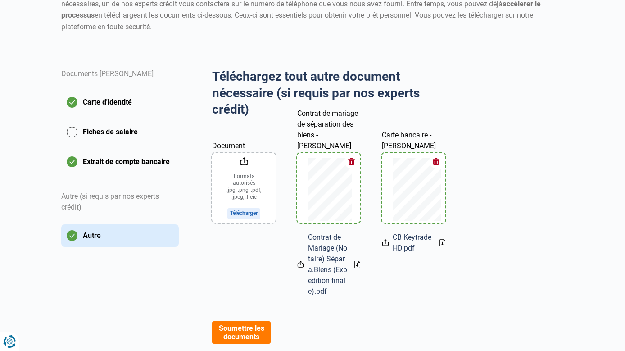
scroll to position [121, 0]
click at [61, 123] on button "Fiches de salaire" at bounding box center [120, 132] width 118 height 23
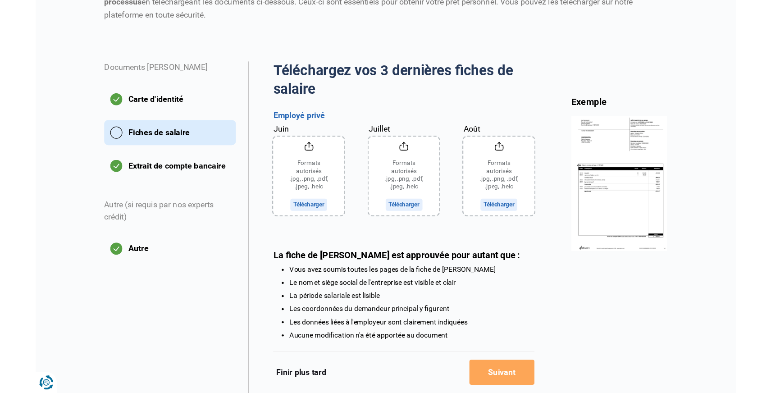
scroll to position [118, 0]
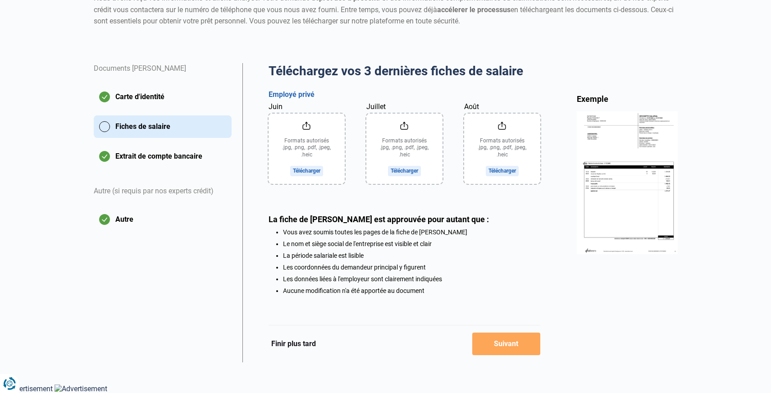
click at [274, 344] on button "Finir plus tard" at bounding box center [293, 344] width 50 height 12
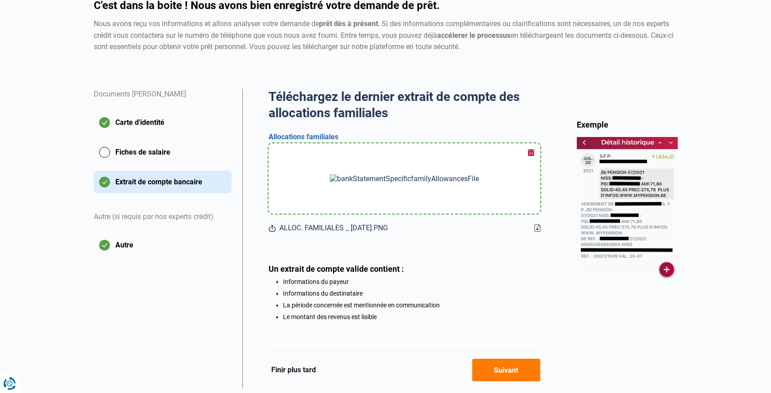
click at [493, 350] on button "Suivant" at bounding box center [506, 370] width 68 height 23
